Goal: Information Seeking & Learning: Learn about a topic

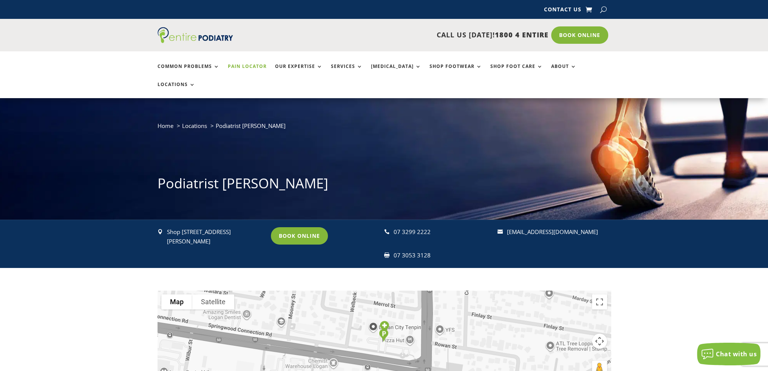
click at [234, 65] on link "Pain Locator" at bounding box center [247, 72] width 39 height 16
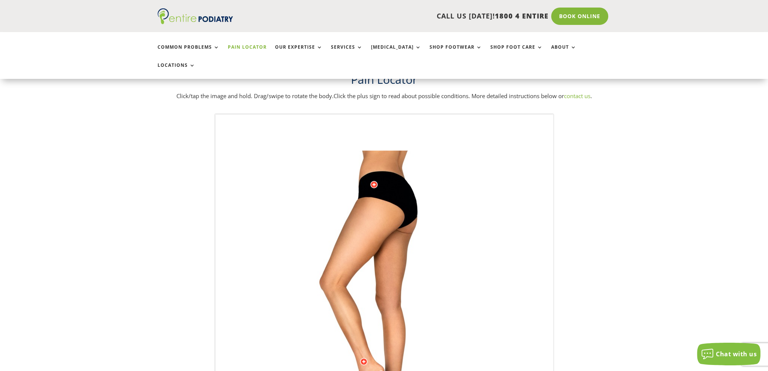
scroll to position [31, 0]
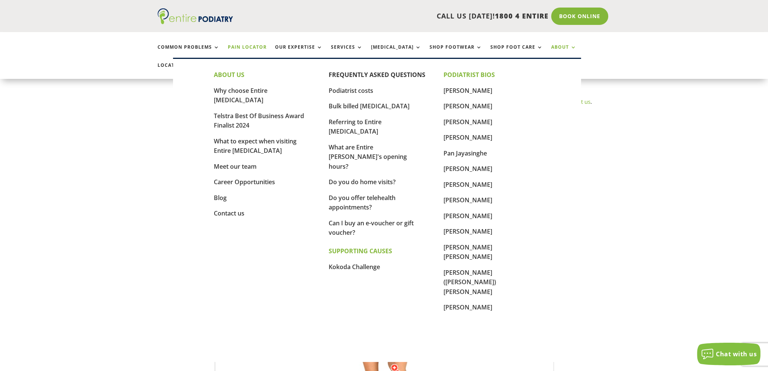
click at [551, 46] on link "About" at bounding box center [563, 53] width 25 height 16
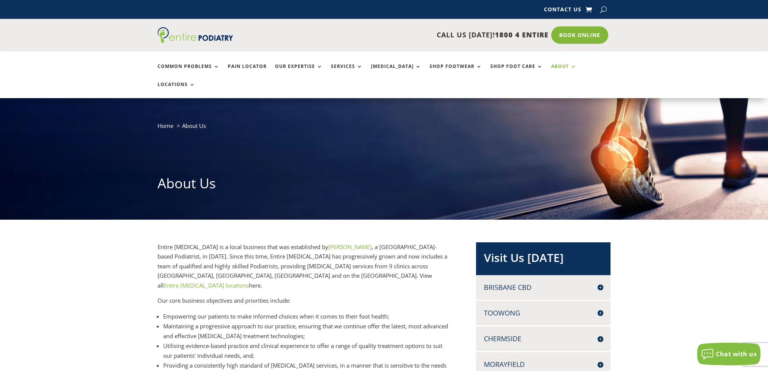
click at [603, 8] on button "button" at bounding box center [603, 9] width 6 height 11
type input "****"
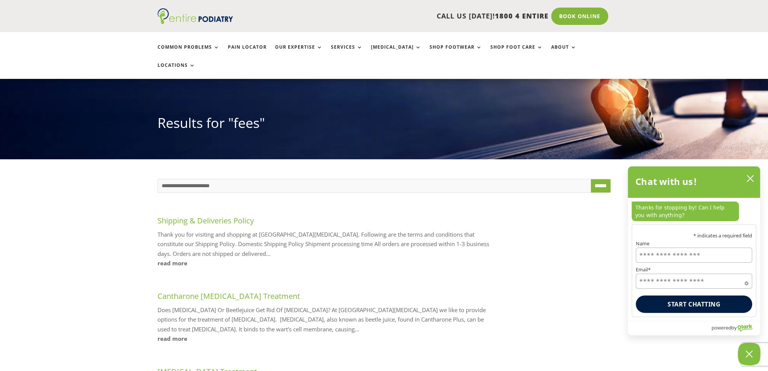
scroll to position [60, 0]
click at [172, 334] on link "read more" at bounding box center [328, 339] width 340 height 10
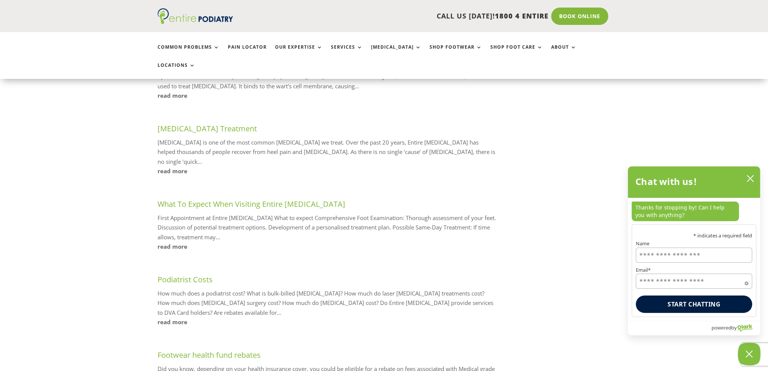
scroll to position [334, 0]
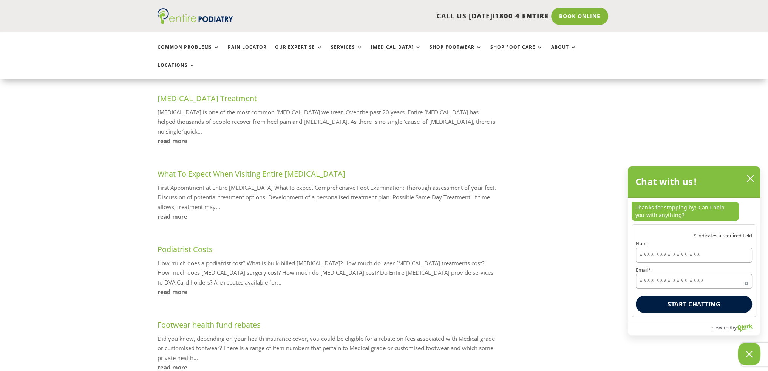
click at [168, 287] on link "read more" at bounding box center [328, 292] width 340 height 10
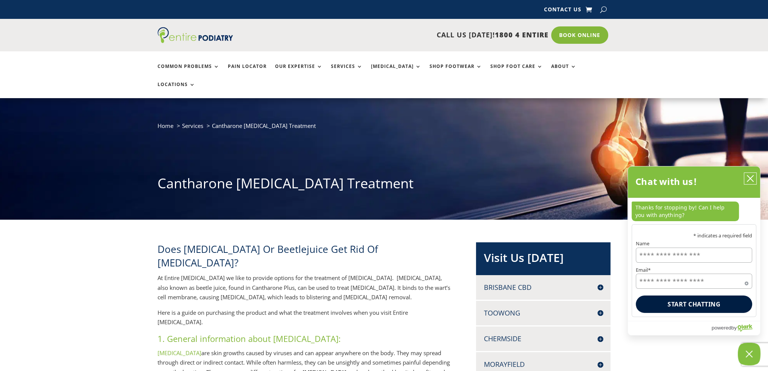
click at [753, 178] on icon "close chatbox" at bounding box center [750, 179] width 8 height 8
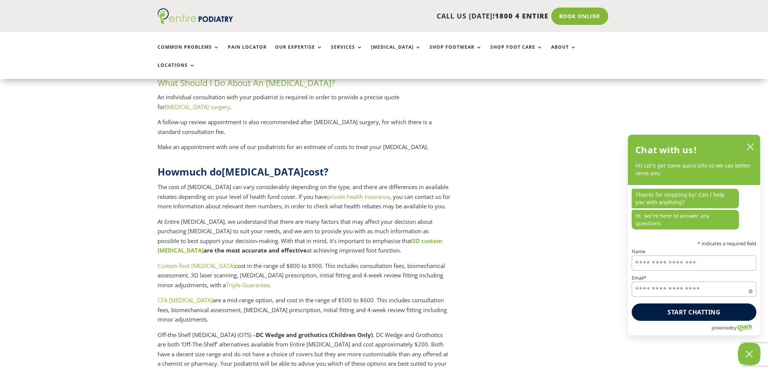
scroll to position [1800, 0]
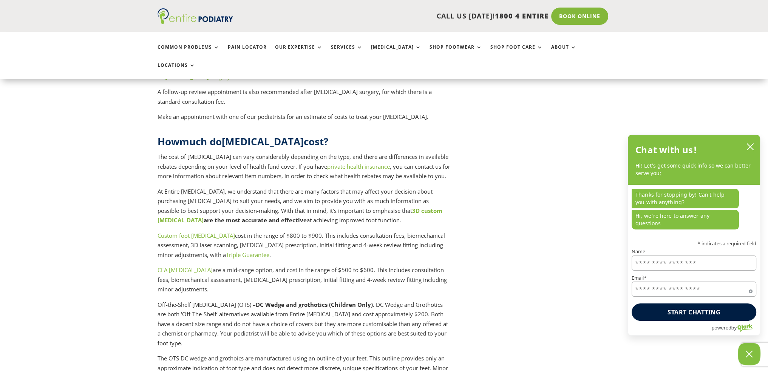
click at [183, 232] on link "Custom foot [MEDICAL_DATA]" at bounding box center [196, 236] width 77 height 8
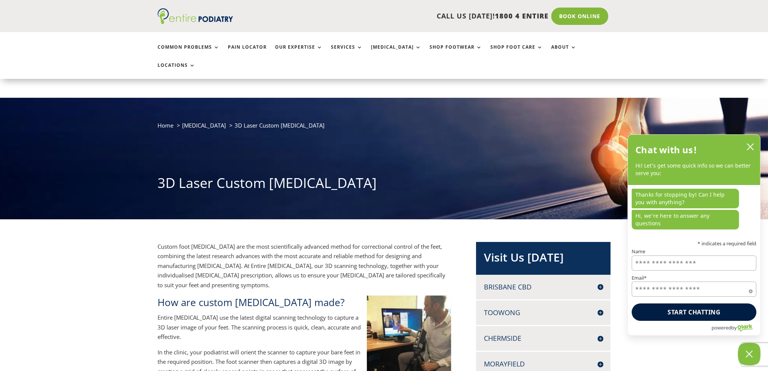
scroll to position [62, 0]
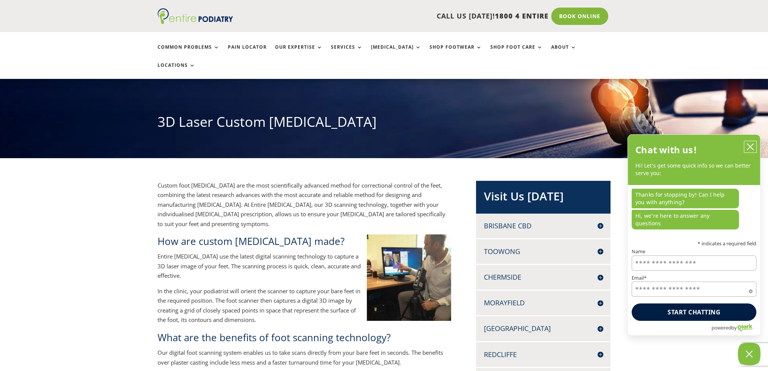
click at [747, 151] on icon "close chatbox" at bounding box center [750, 147] width 8 height 8
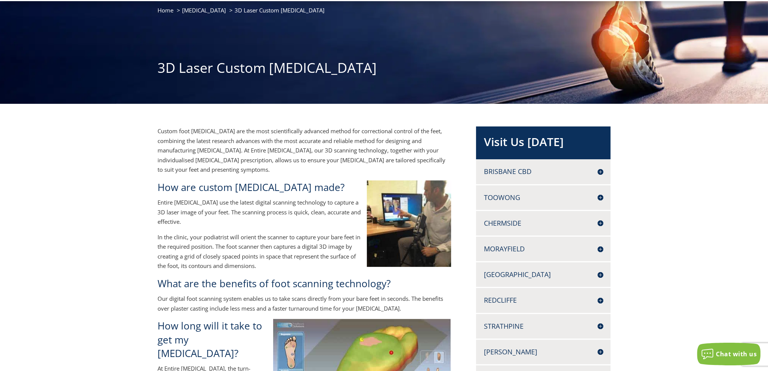
scroll to position [0, 0]
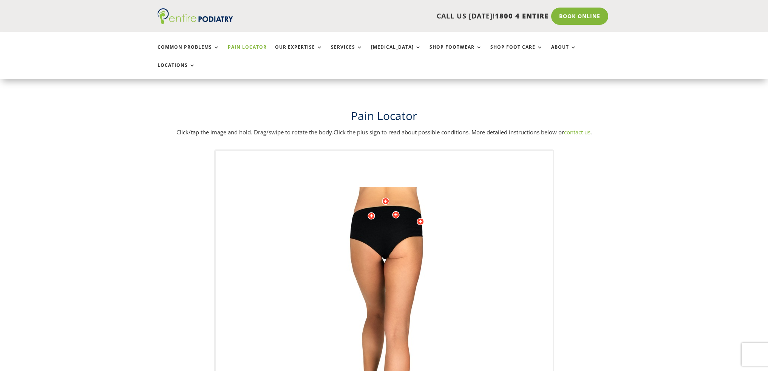
scroll to position [31, 0]
